Goal: Information Seeking & Learning: Learn about a topic

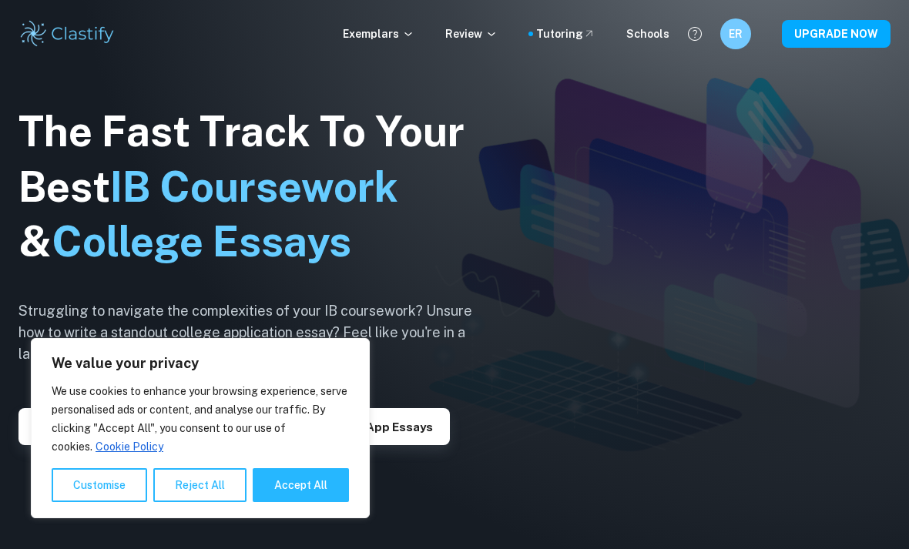
click at [413, 39] on icon at bounding box center [408, 34] width 12 height 12
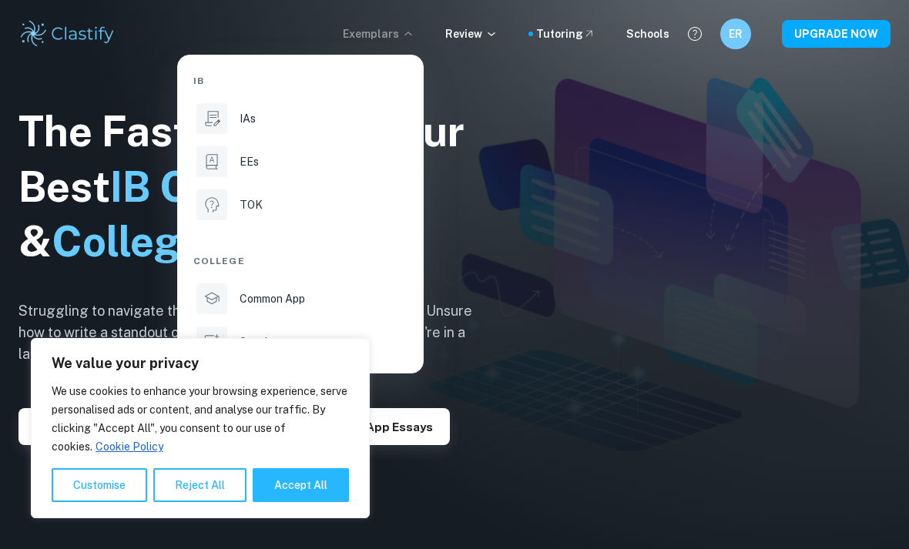
click at [341, 128] on li "IAs" at bounding box center [300, 118] width 214 height 37
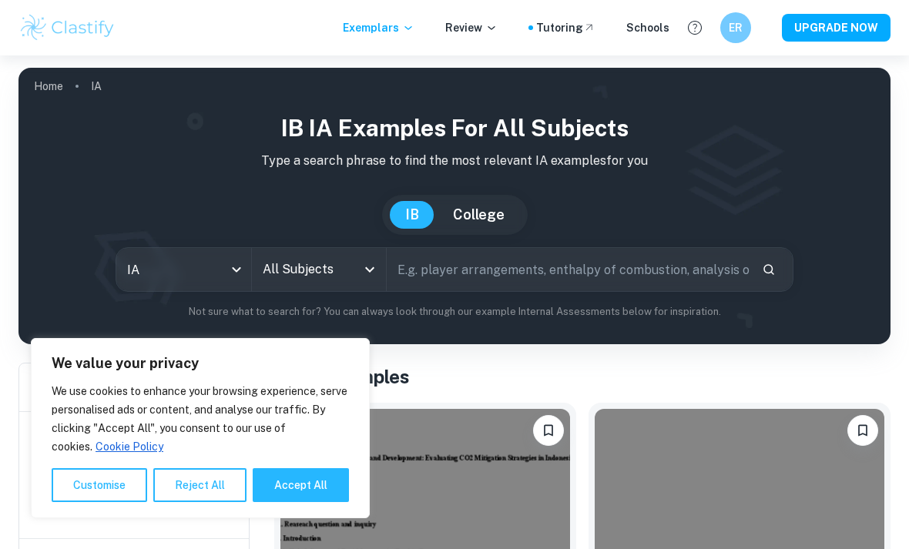
click at [316, 488] on button "Accept All" at bounding box center [301, 485] width 96 height 34
checkbox input "true"
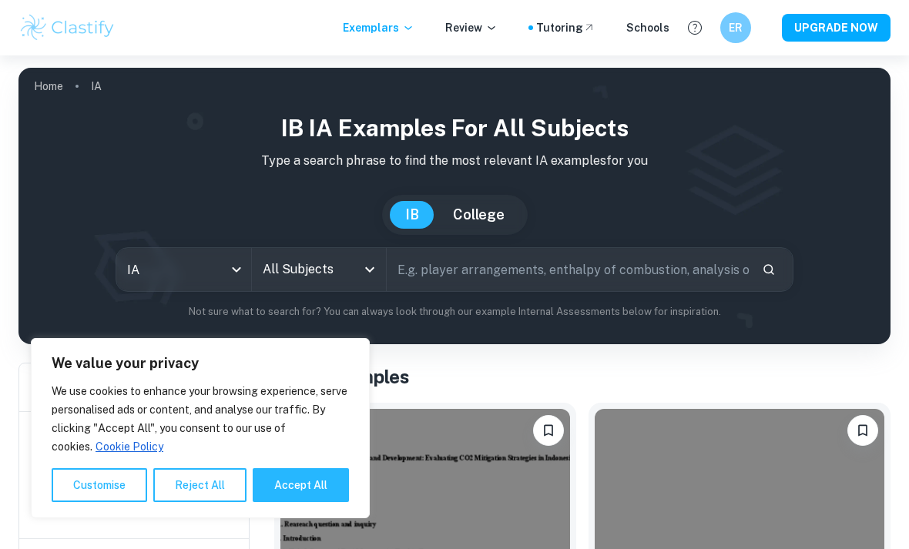
checkbox input "true"
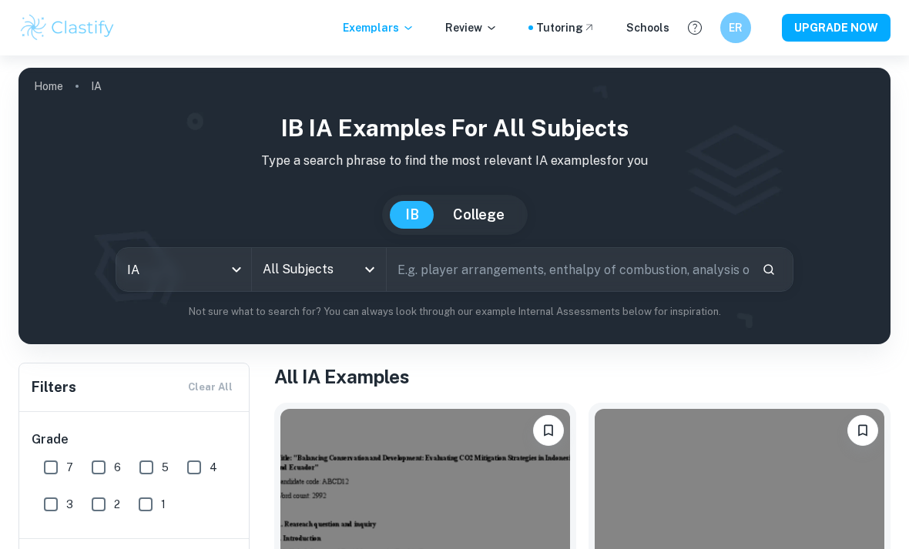
click at [523, 253] on input "text" at bounding box center [568, 269] width 363 height 43
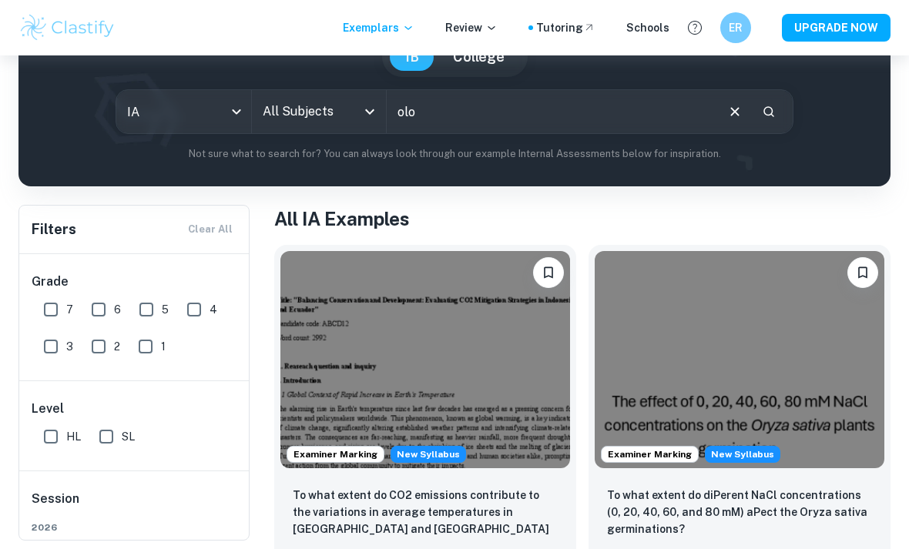
scroll to position [157, 0]
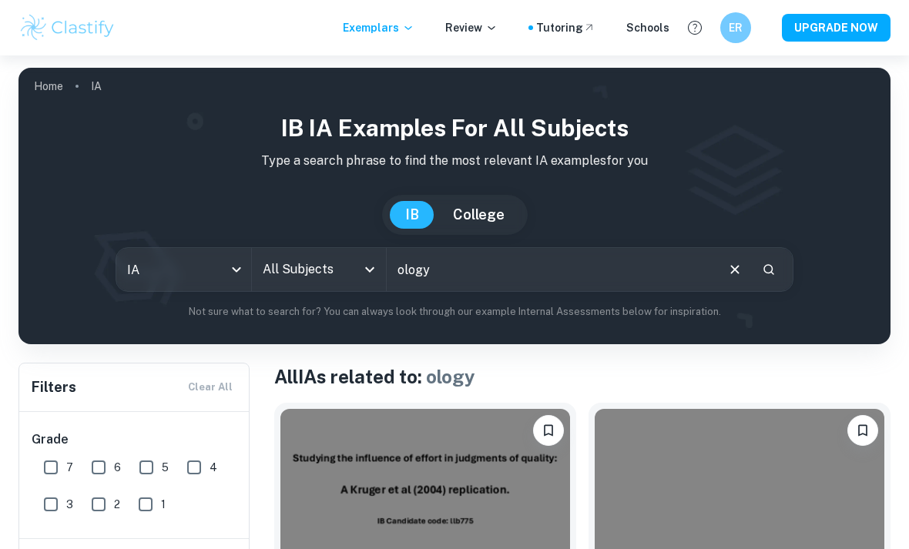
scroll to position [77, 0]
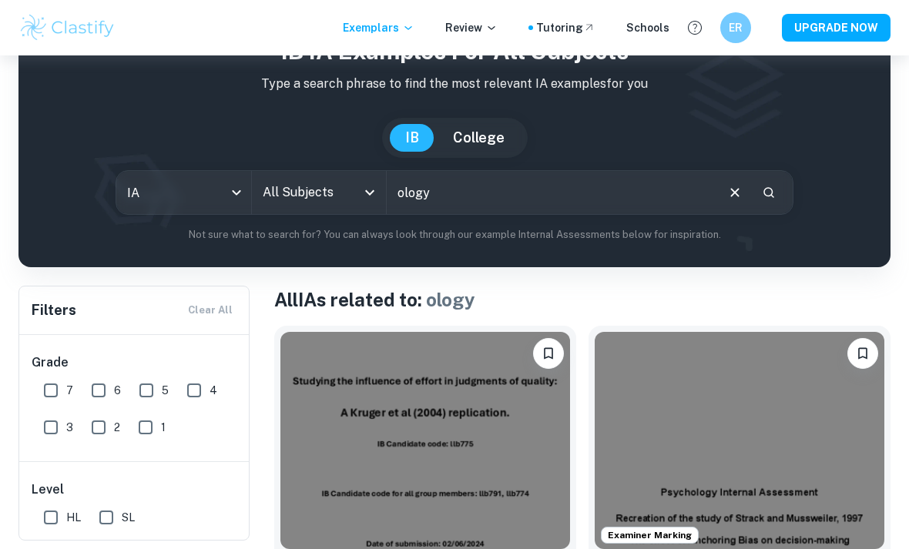
click at [619, 213] on input "ology" at bounding box center [550, 192] width 327 height 43
type input "o"
click at [372, 186] on icon "Open" at bounding box center [369, 192] width 18 height 18
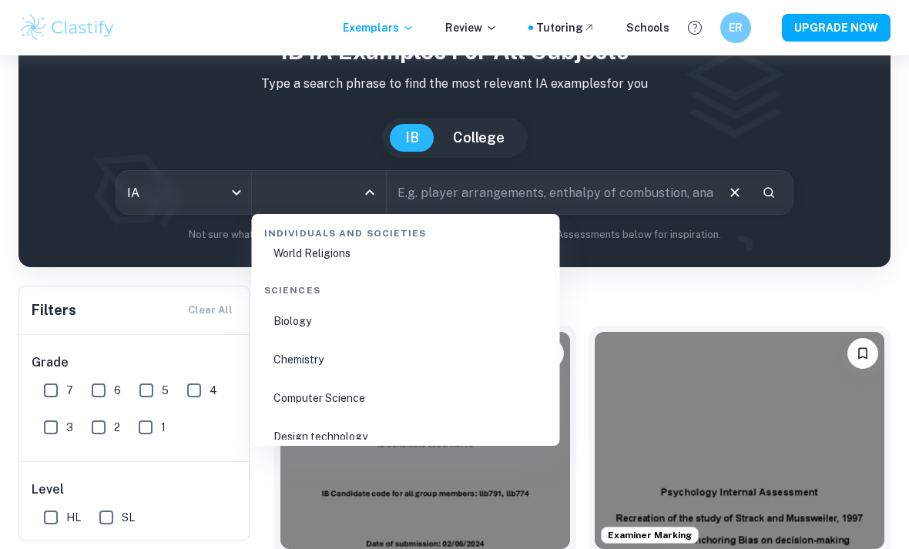
scroll to position [2389, 0]
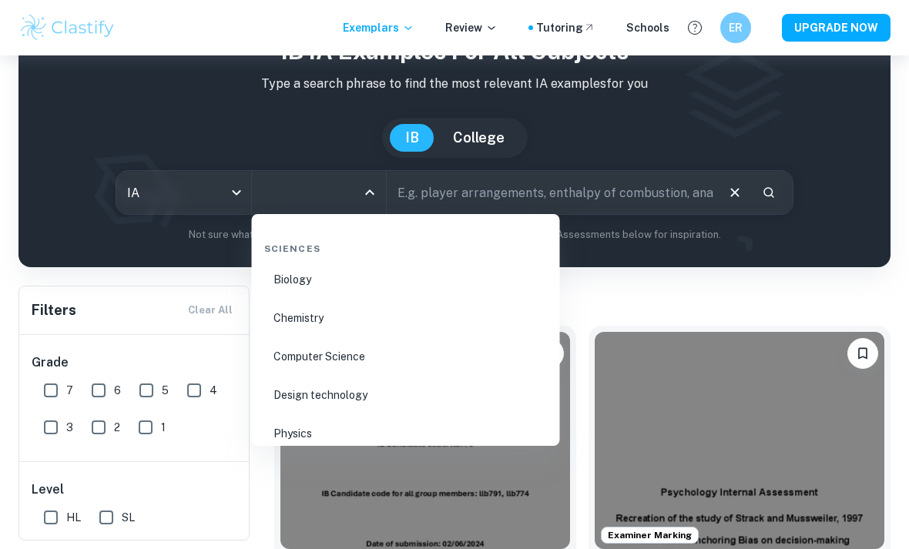
click at [450, 284] on li "Biology" at bounding box center [406, 279] width 296 height 35
type input "Biology"
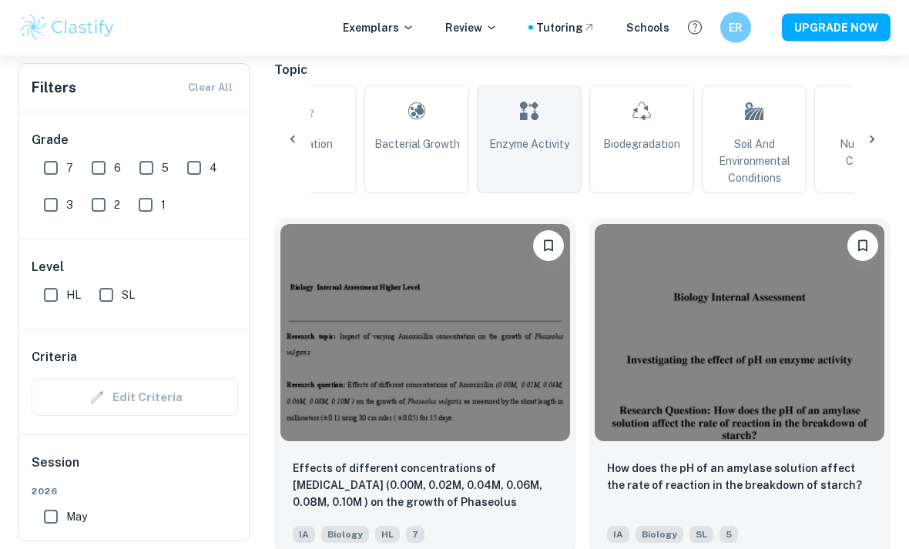
scroll to position [342, 0]
click at [538, 140] on span "Enzyme Activity" at bounding box center [529, 144] width 80 height 17
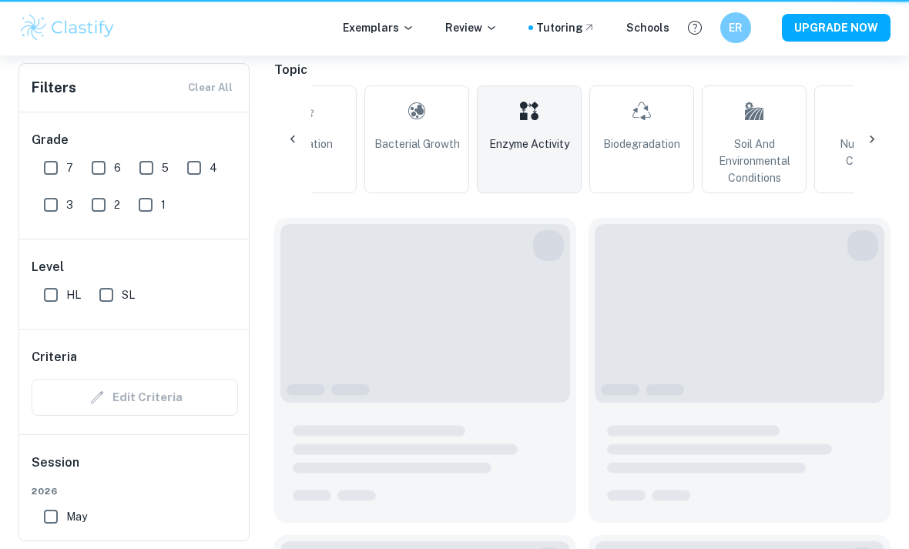
type input "Enzyme Activity"
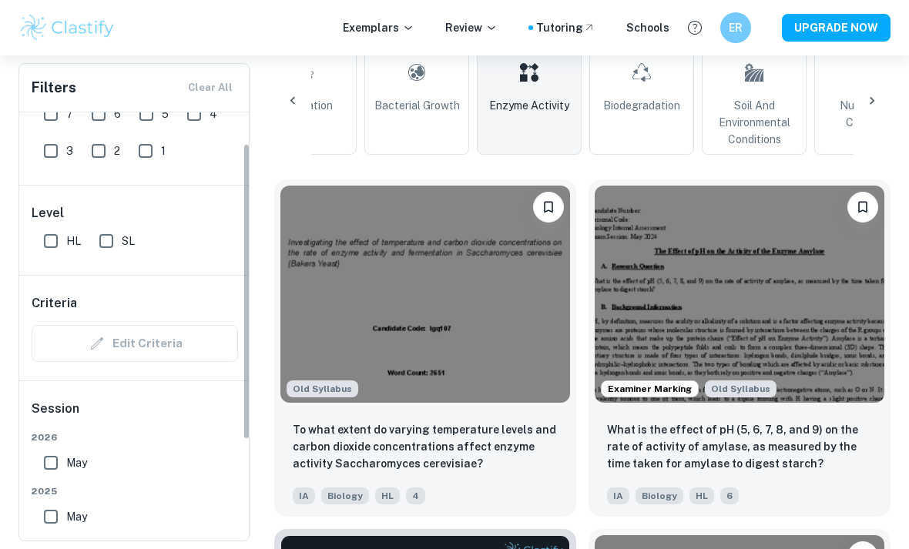
scroll to position [56, 0]
click at [61, 464] on input "May" at bounding box center [50, 460] width 31 height 31
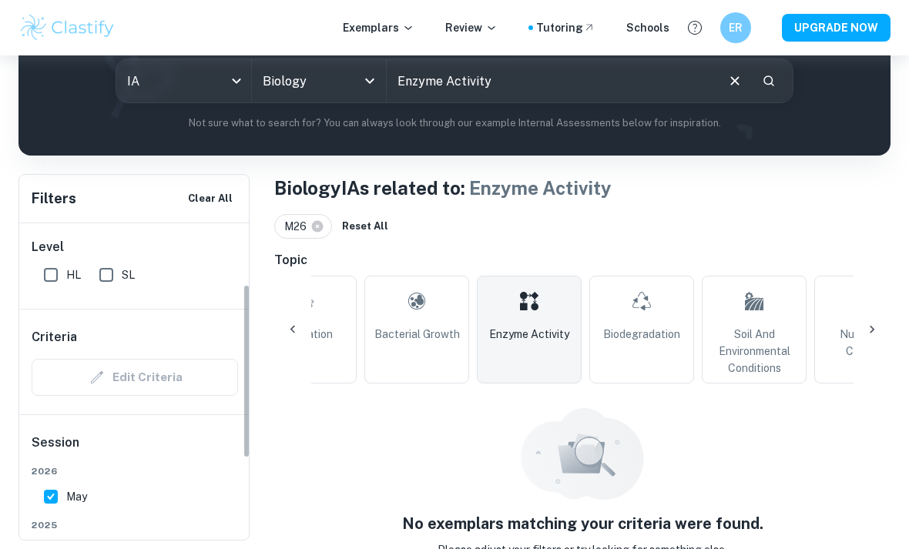
scroll to position [138, 0]
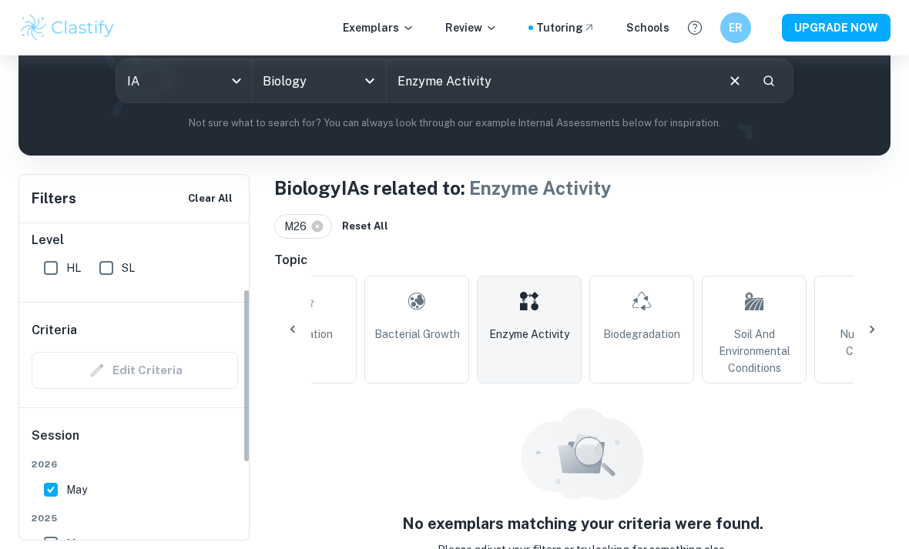
click at [53, 487] on input "May" at bounding box center [50, 489] width 31 height 31
checkbox input "false"
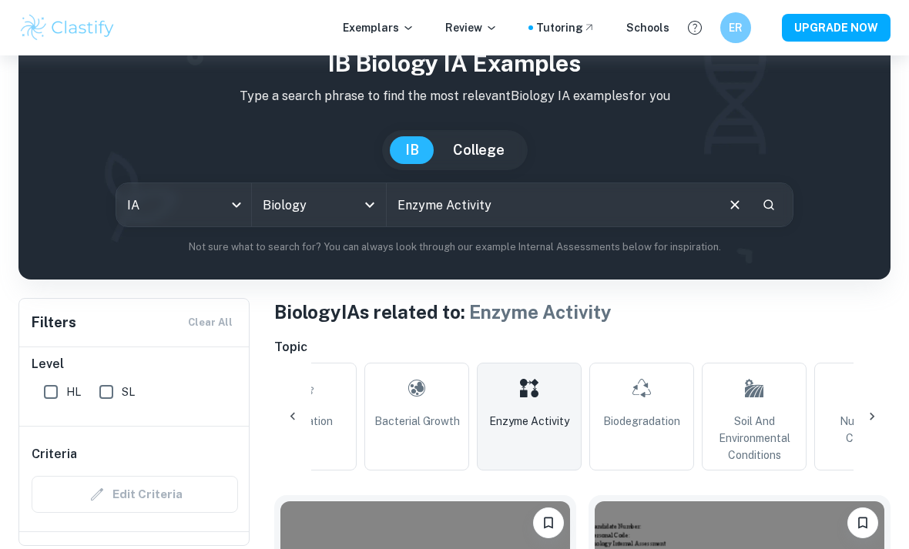
scroll to position [82, 0]
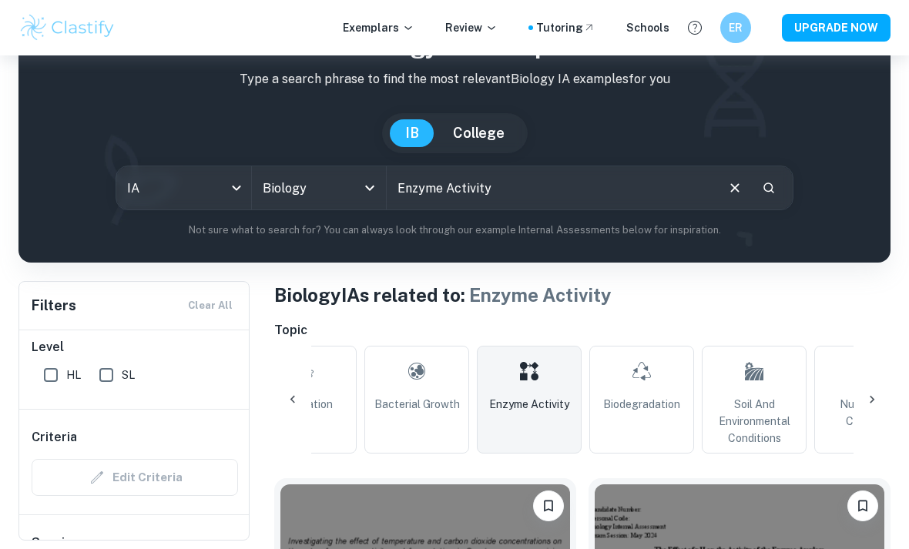
click at [535, 393] on link "Enzyme Activity" at bounding box center [529, 400] width 105 height 108
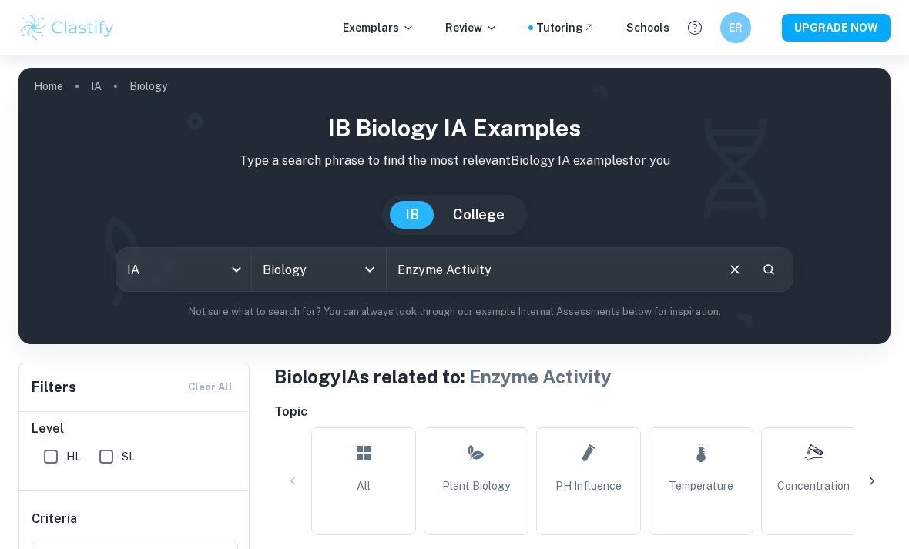
scroll to position [0, 0]
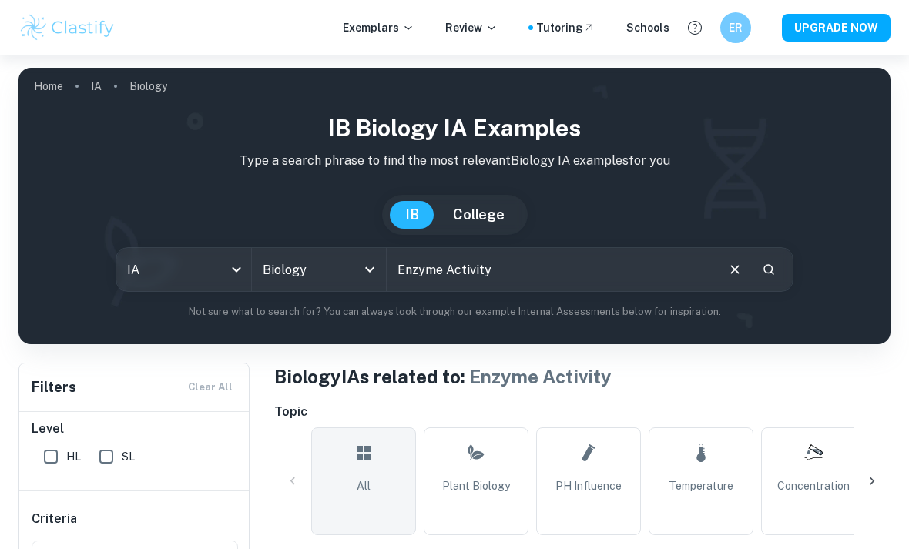
click at [365, 445] on icon at bounding box center [363, 452] width 18 height 37
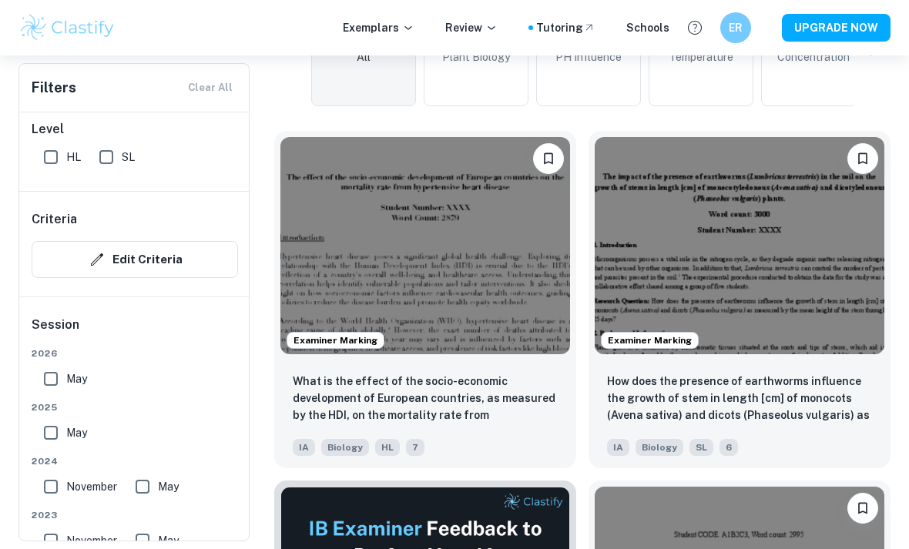
scroll to position [428, 0]
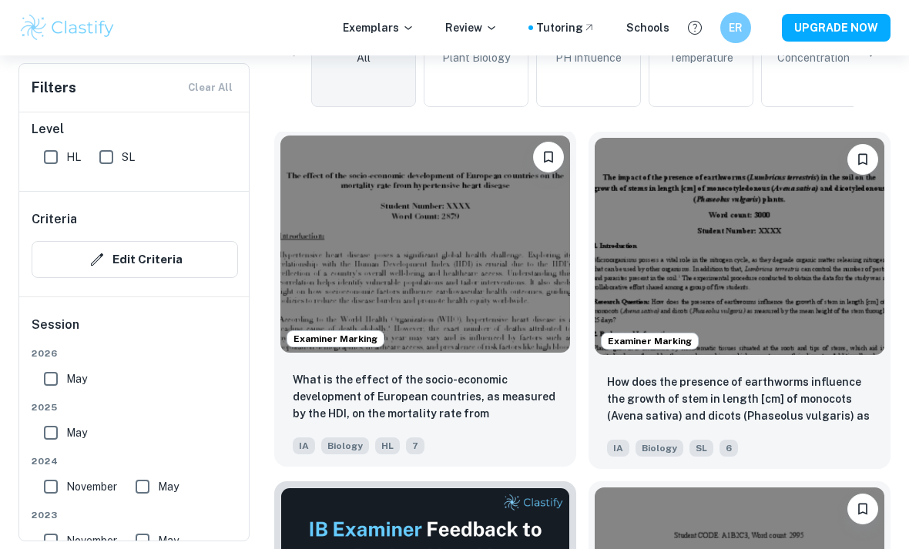
click at [328, 391] on p "What is the effect of the socio-economic development of European countries, as …" at bounding box center [425, 397] width 265 height 52
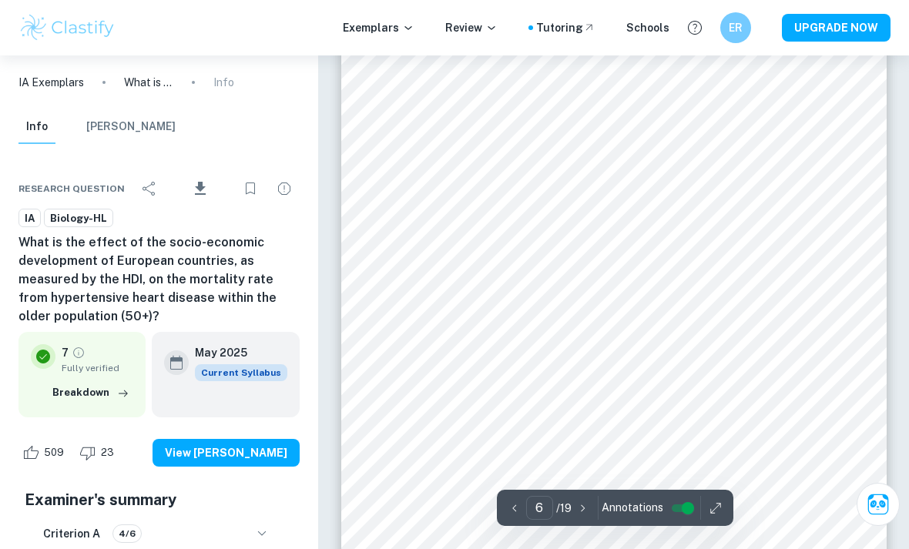
scroll to position [4139, 0]
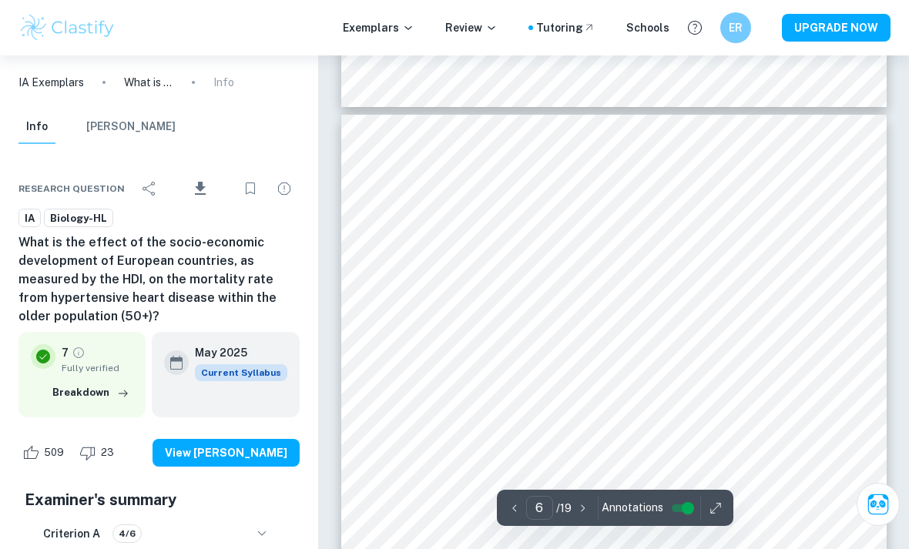
type input "5"
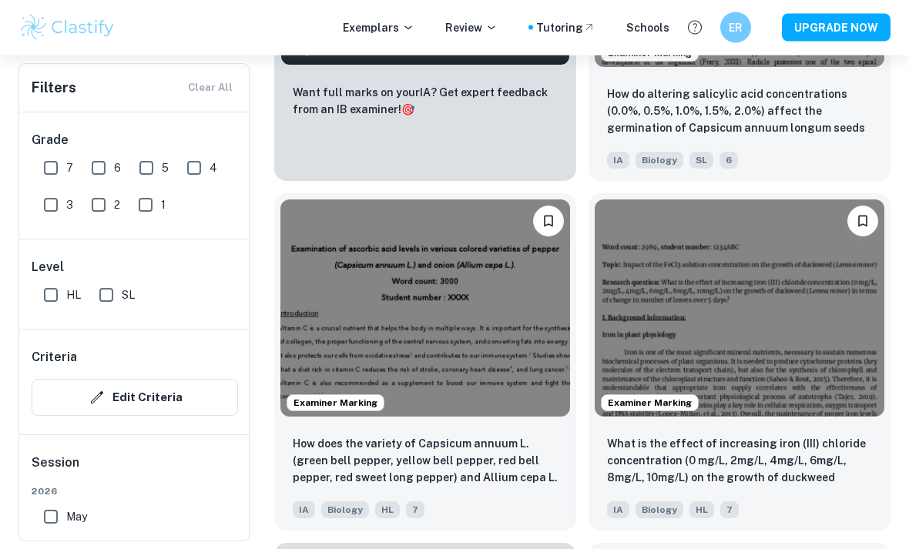
scroll to position [1066, 0]
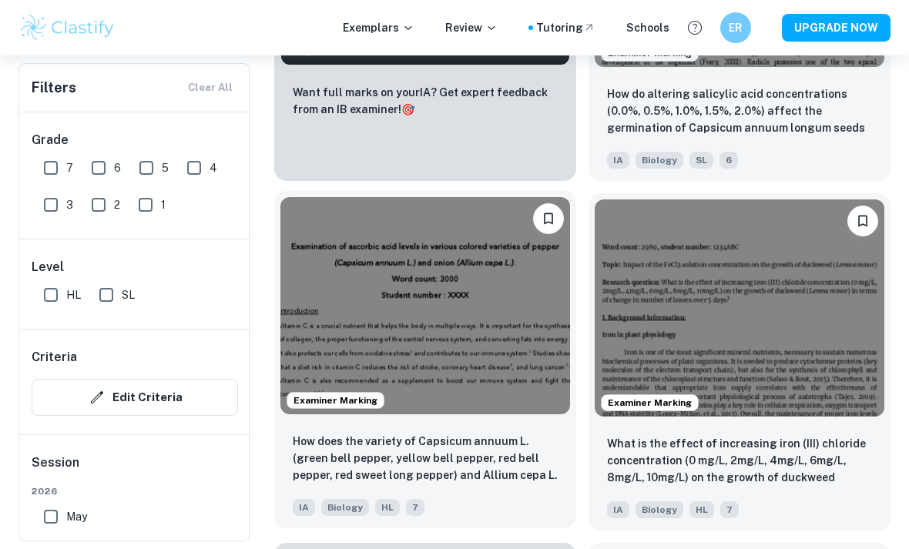
click at [508, 454] on p "How does the variety of Capsicum annuum L. (green bell pepper, yellow bell pepp…" at bounding box center [425, 459] width 265 height 52
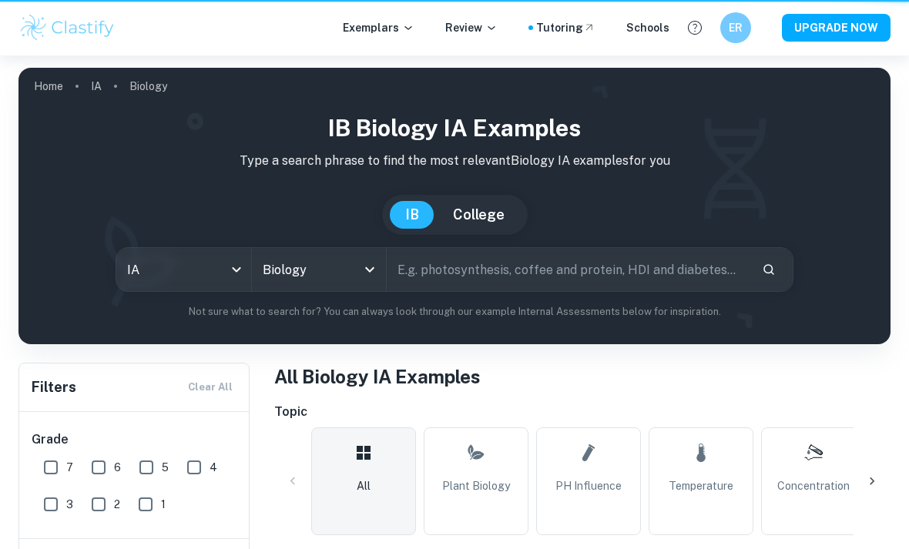
scroll to position [1115, 0]
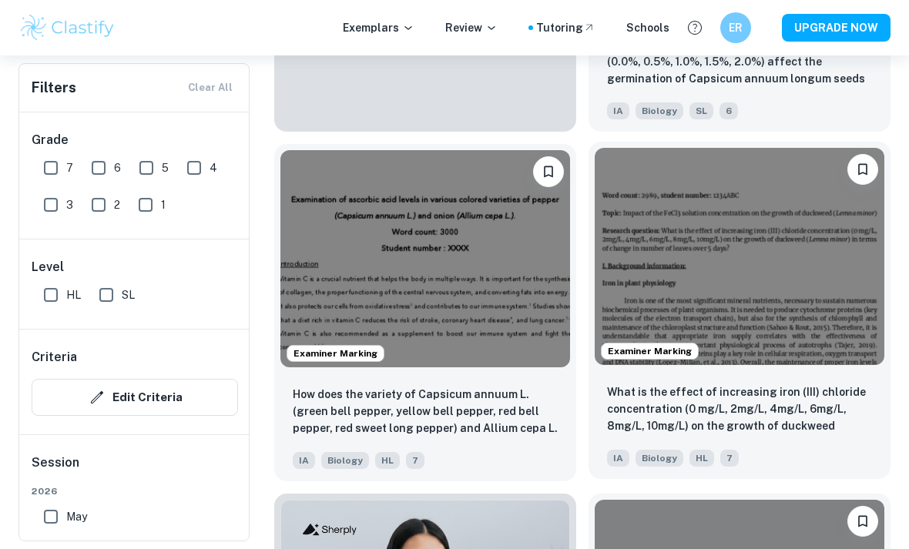
click at [752, 410] on p "What is the effect of increasing iron (III) chloride concentration (0 mg/L, 2mg…" at bounding box center [739, 409] width 265 height 52
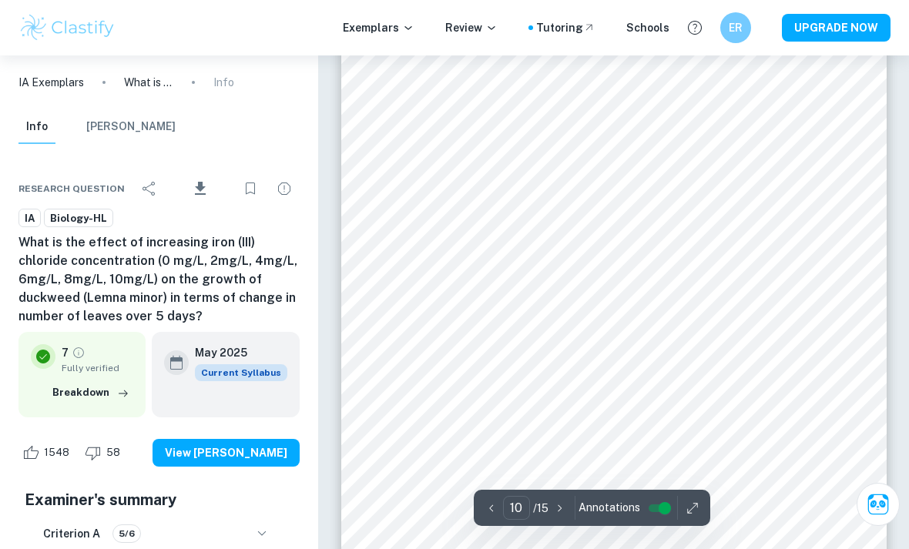
scroll to position [7511, 0]
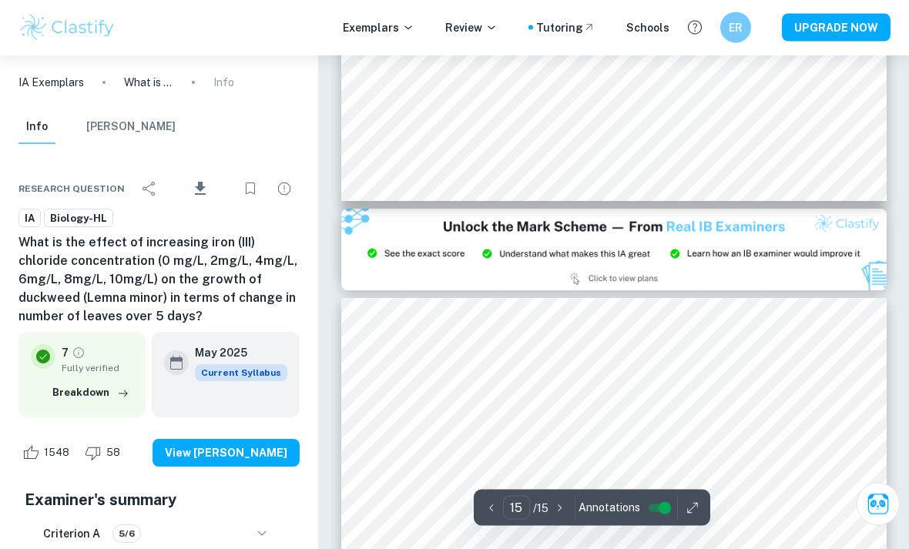
type input "14"
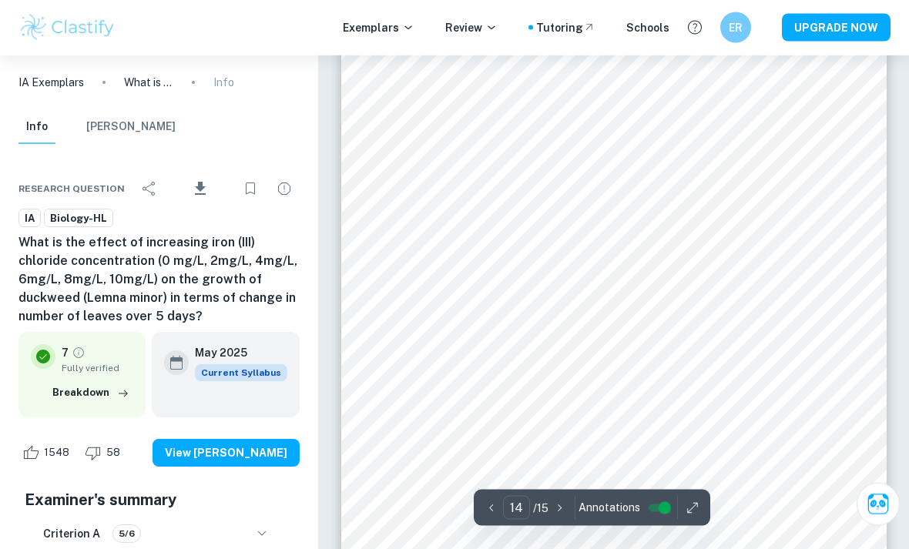
scroll to position [10558, 0]
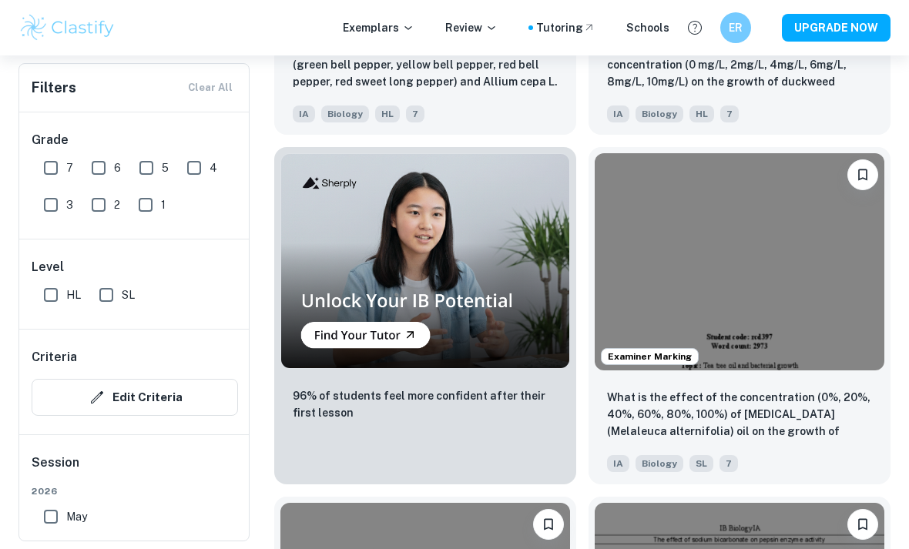
scroll to position [1465, 0]
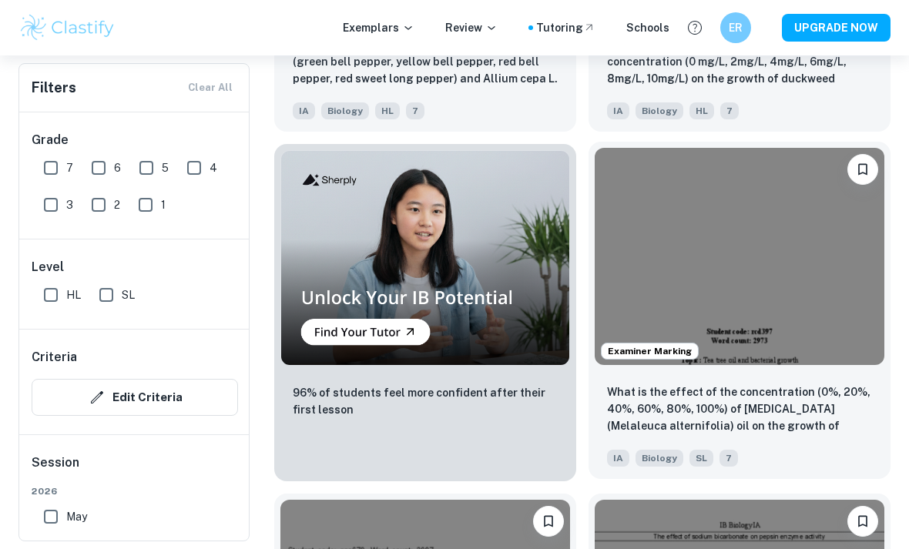
click at [814, 400] on p "What is the effect of the concentration (0%, 20%, 40%, 60%, 80%, 100%) of [MEDI…" at bounding box center [739, 409] width 265 height 52
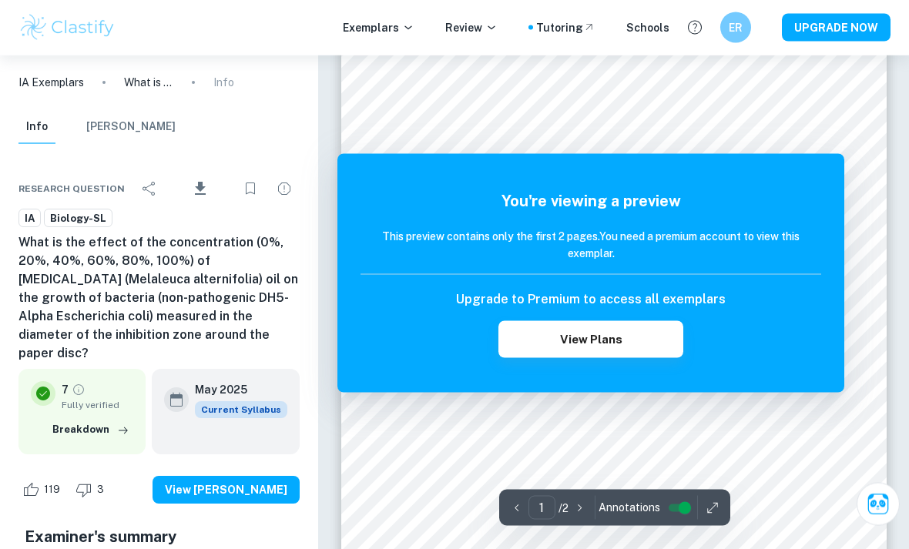
scroll to position [171, 0]
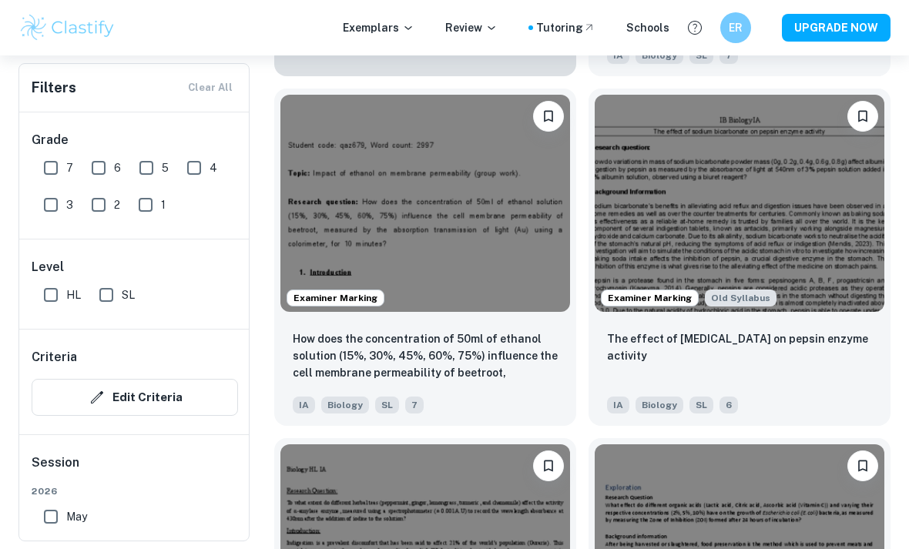
scroll to position [1870, 0]
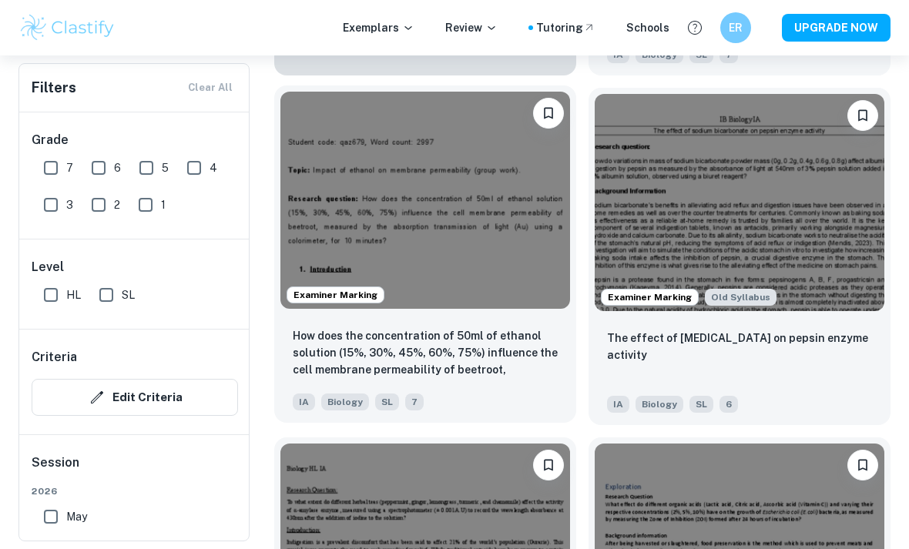
click at [536, 350] on p "How does the concentration of 50ml of ethanol solution (15%, 30%, 45%, 60%, 75%…" at bounding box center [425, 353] width 265 height 52
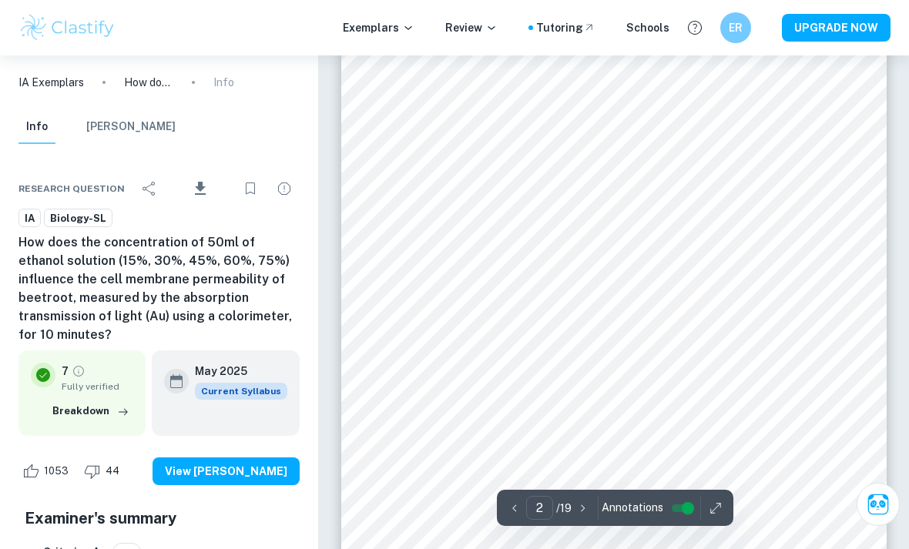
scroll to position [990, 0]
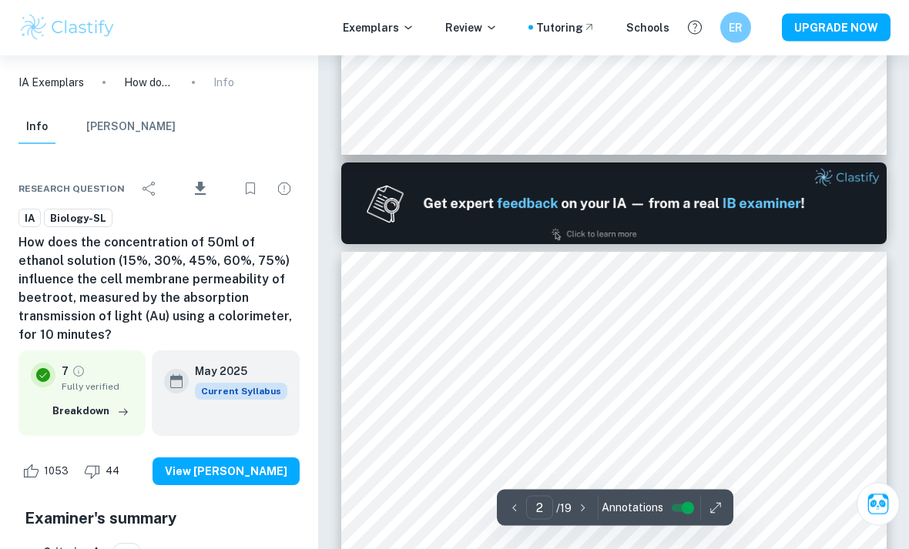
type input "1"
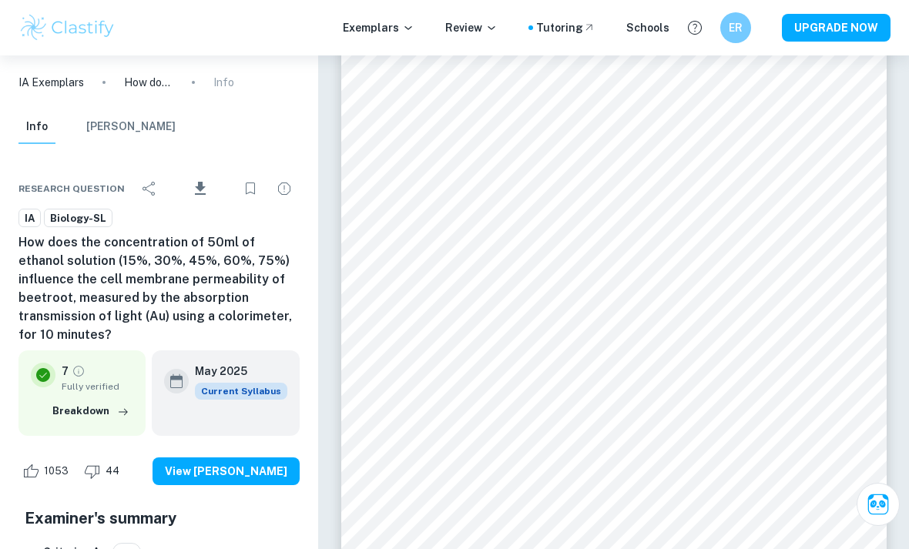
scroll to position [0, 0]
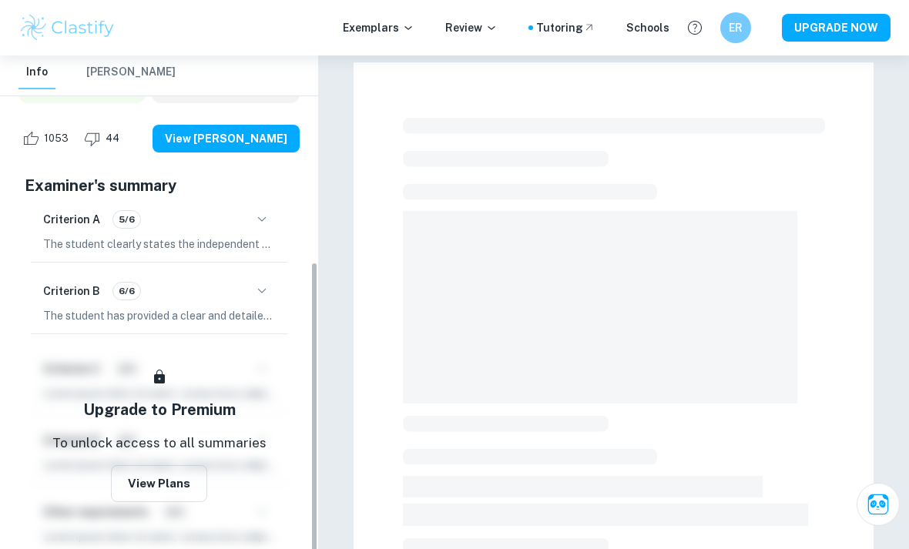
scroll to position [333, 0]
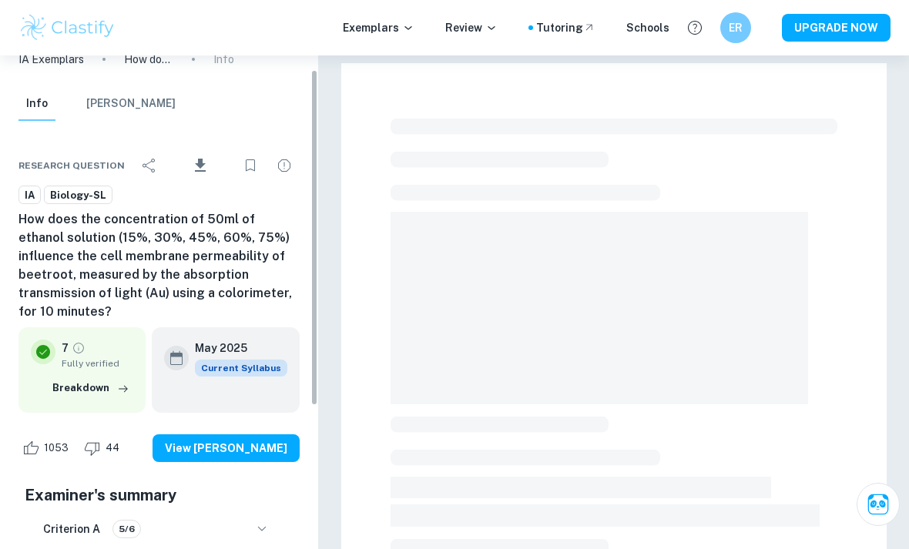
scroll to position [14, 0]
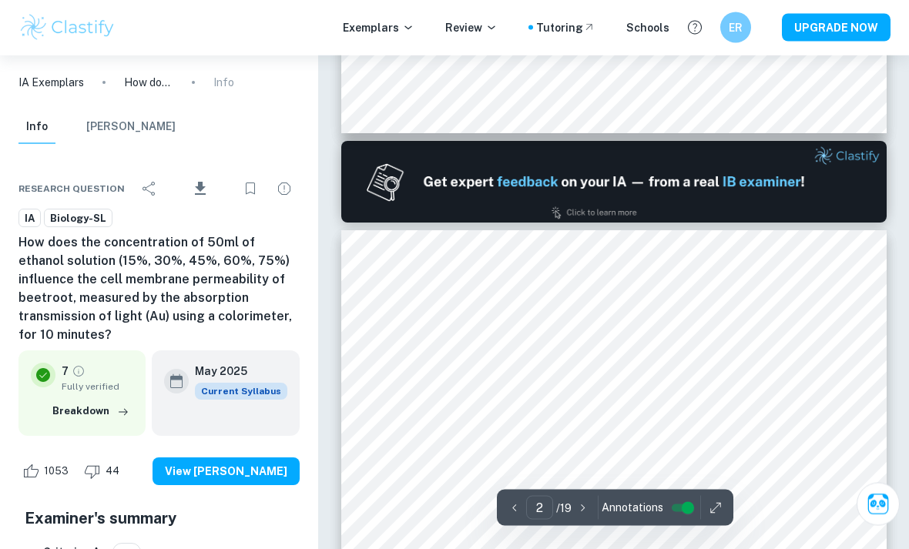
type input "1"
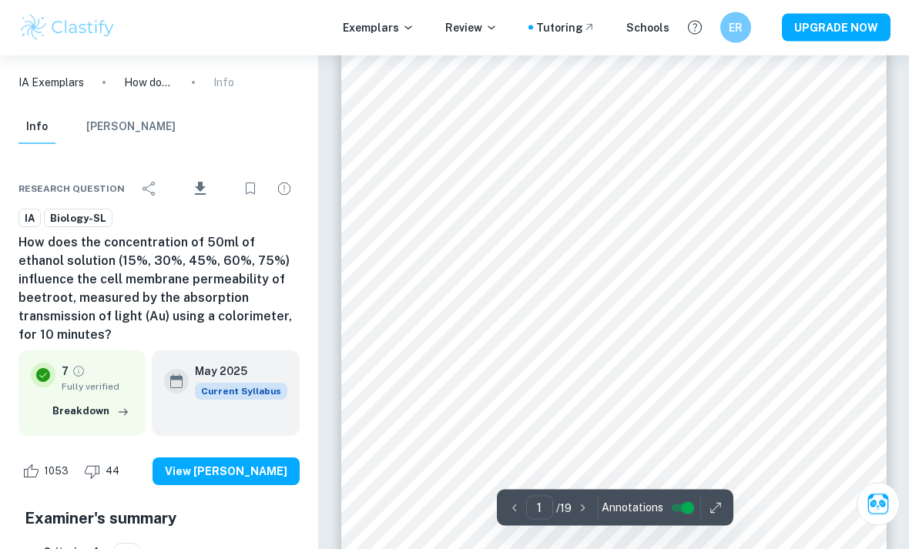
scroll to position [40, 0]
